Goal: Transaction & Acquisition: Register for event/course

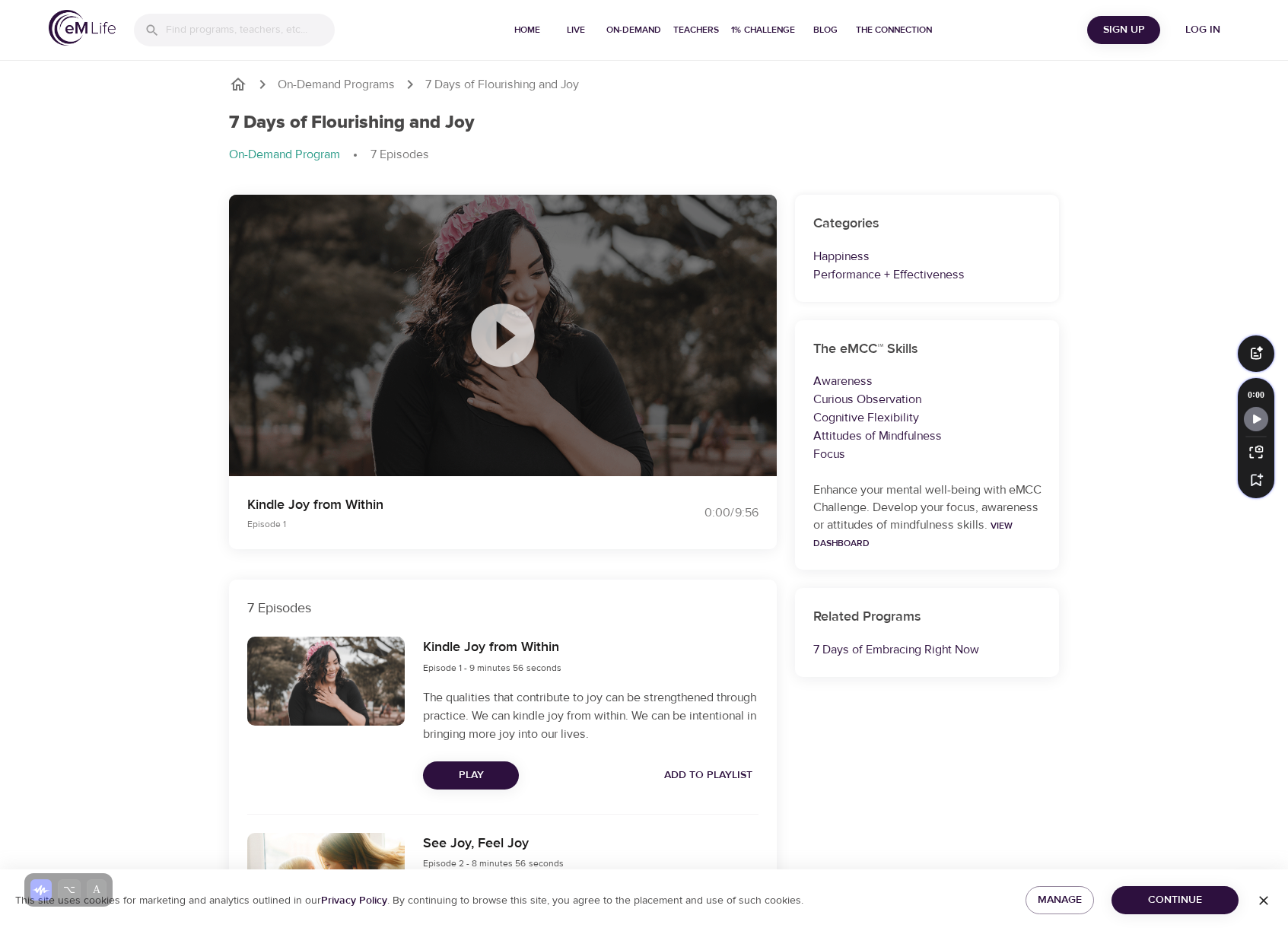
click at [1121, 29] on span "Sign Up" at bounding box center [1124, 30] width 61 height 19
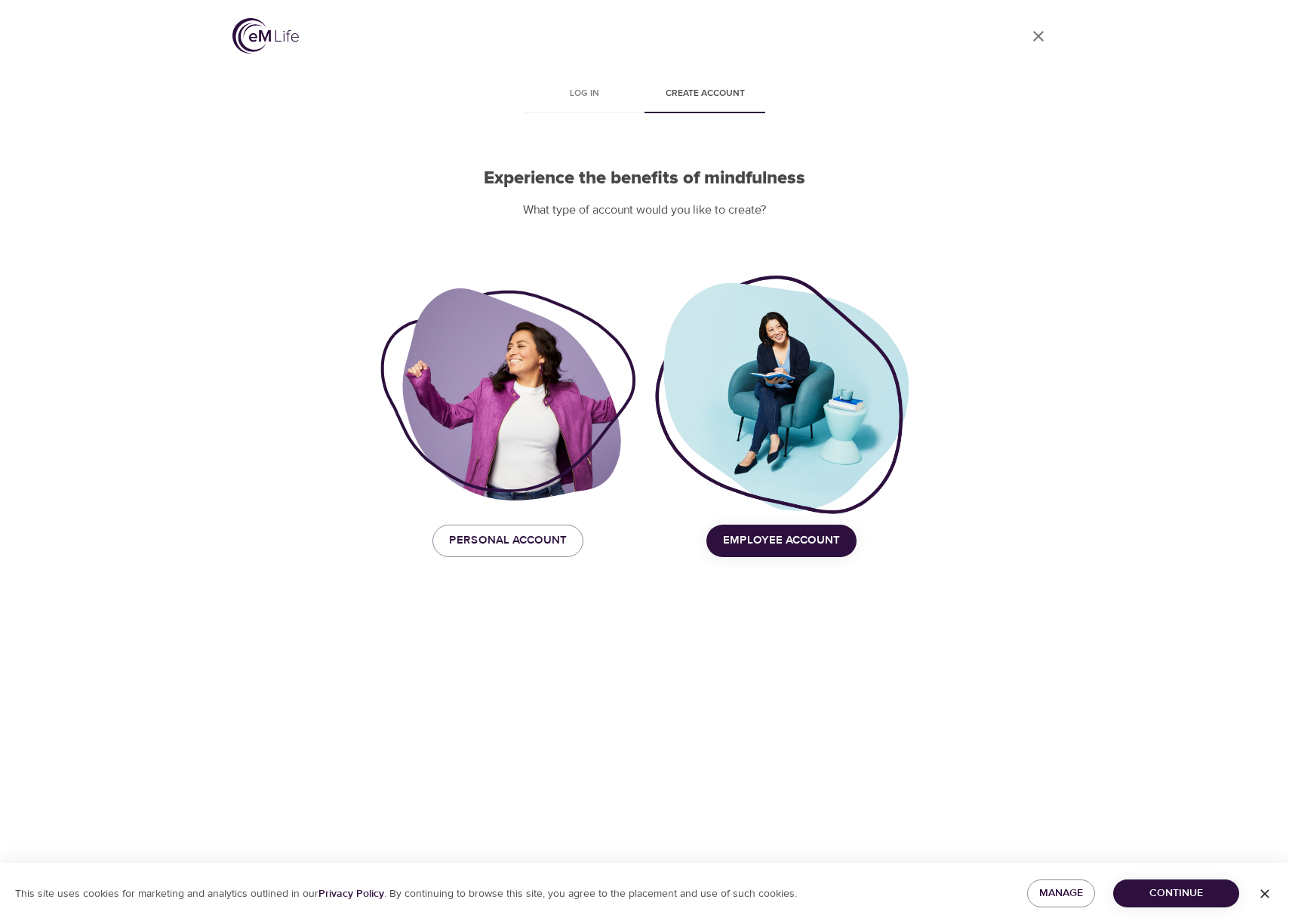
click at [742, 335] on div at bounding box center [781, 395] width 255 height 243
click at [709, 95] on span "Create account" at bounding box center [705, 93] width 103 height 16
click at [246, 39] on img at bounding box center [266, 36] width 66 height 36
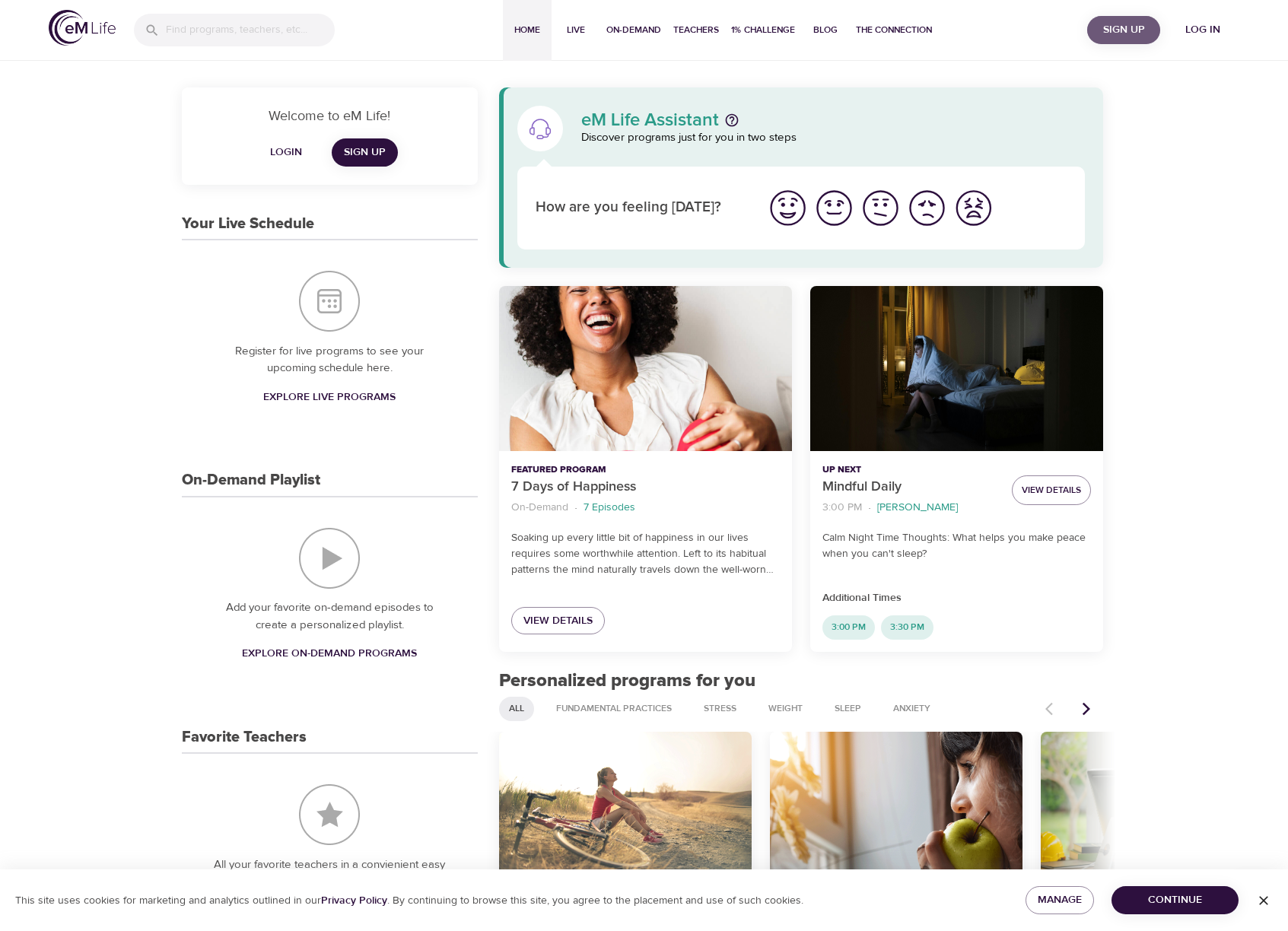
click at [1125, 37] on span "Sign Up" at bounding box center [1124, 30] width 61 height 19
